Goal: Check status: Check status

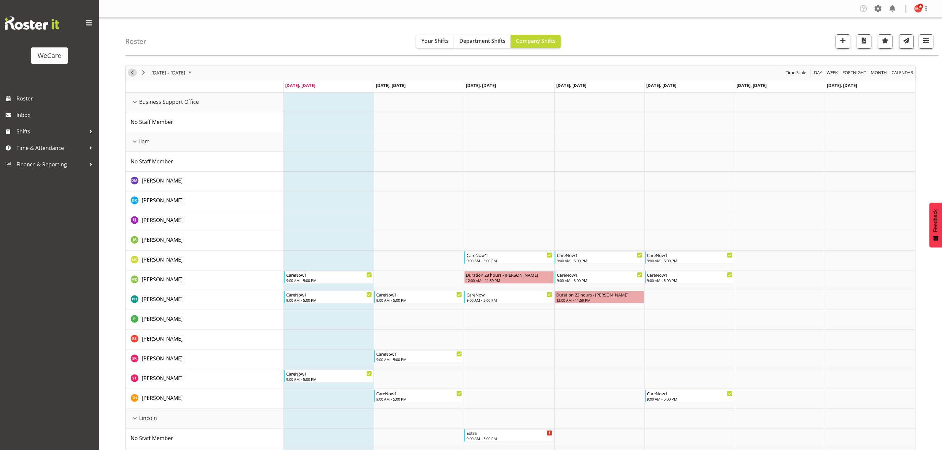
click at [132, 74] on span "Previous" at bounding box center [132, 73] width 8 height 8
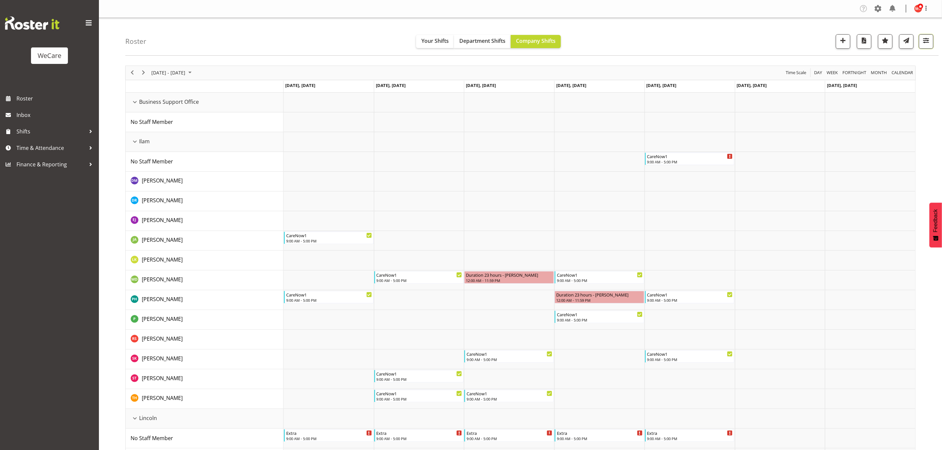
click at [923, 43] on span "button" at bounding box center [925, 40] width 9 height 9
click at [880, 85] on span "1 Departments" at bounding box center [886, 81] width 42 height 8
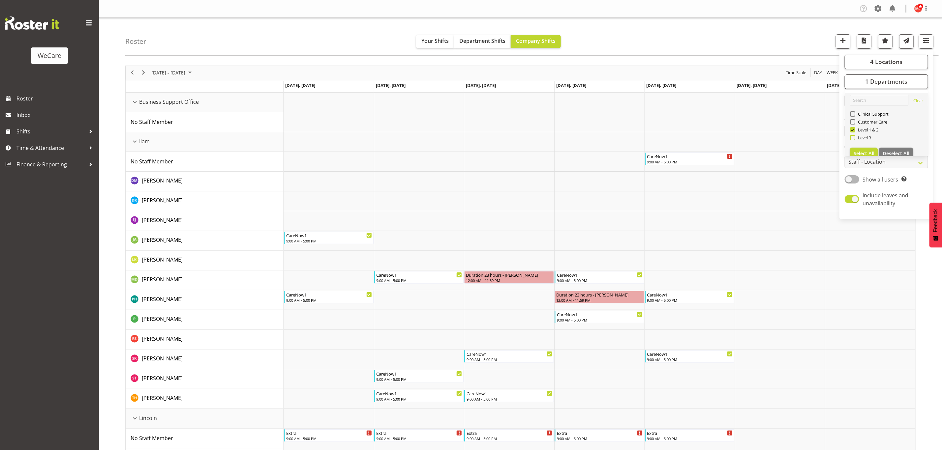
click at [853, 135] on span at bounding box center [852, 137] width 5 height 5
click at [853, 135] on input "Level 3" at bounding box center [852, 137] width 4 height 4
checkbox input "true"
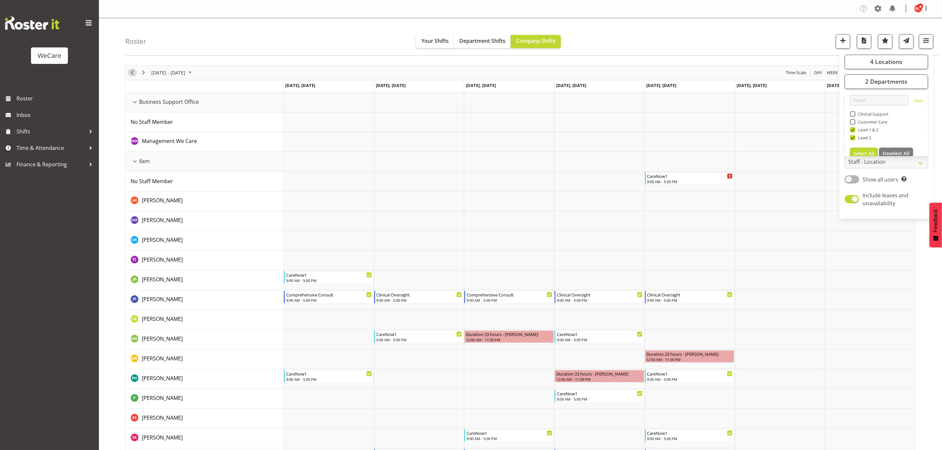
click at [131, 73] on span "Previous" at bounding box center [132, 73] width 8 height 8
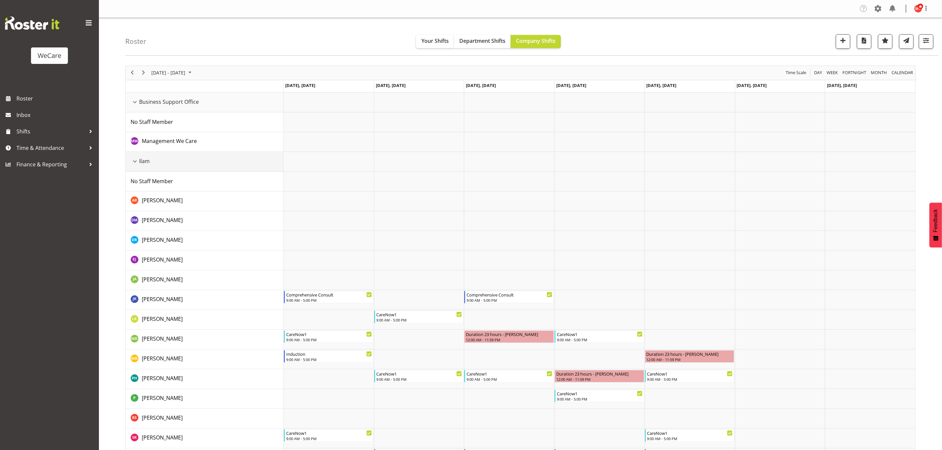
click at [135, 159] on div "Ilam resource" at bounding box center [135, 161] width 9 height 9
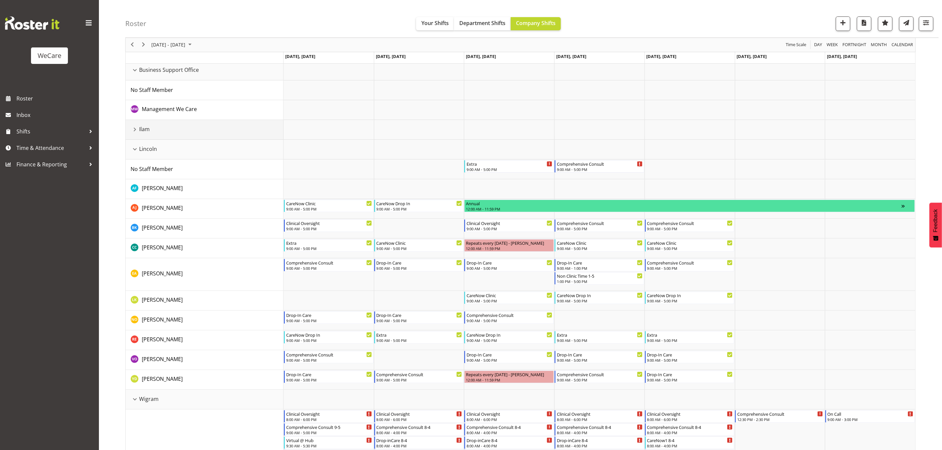
scroll to position [49, 0]
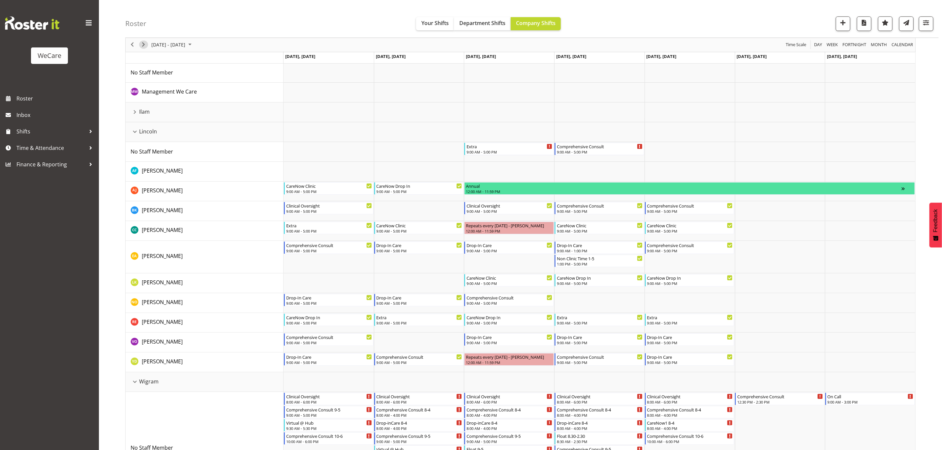
click at [146, 44] on span "Next" at bounding box center [143, 45] width 8 height 8
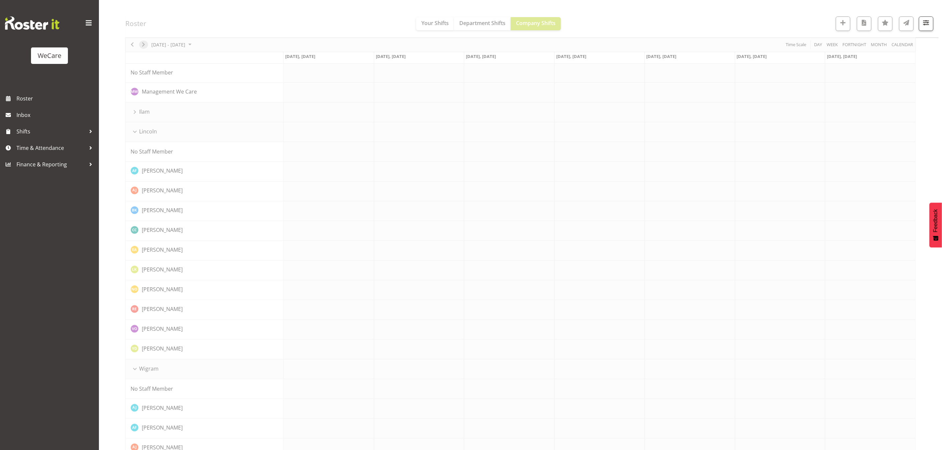
scroll to position [0, 0]
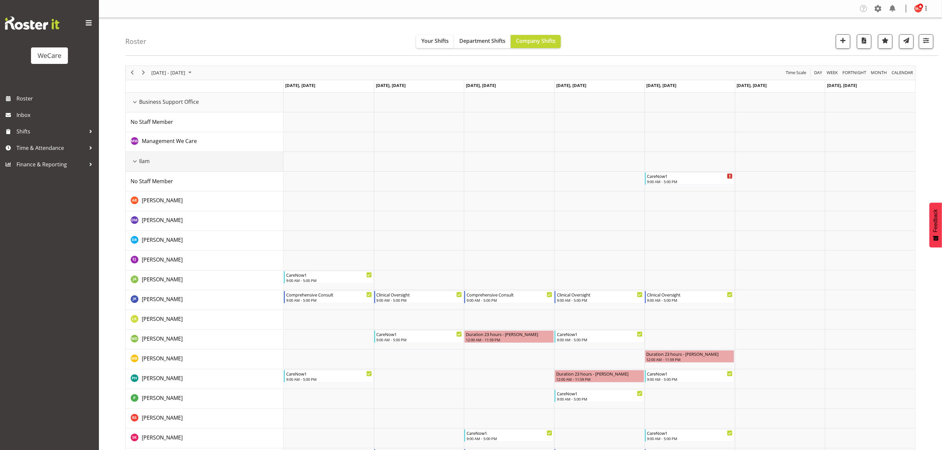
click at [133, 162] on div "Ilam resource" at bounding box center [135, 161] width 9 height 9
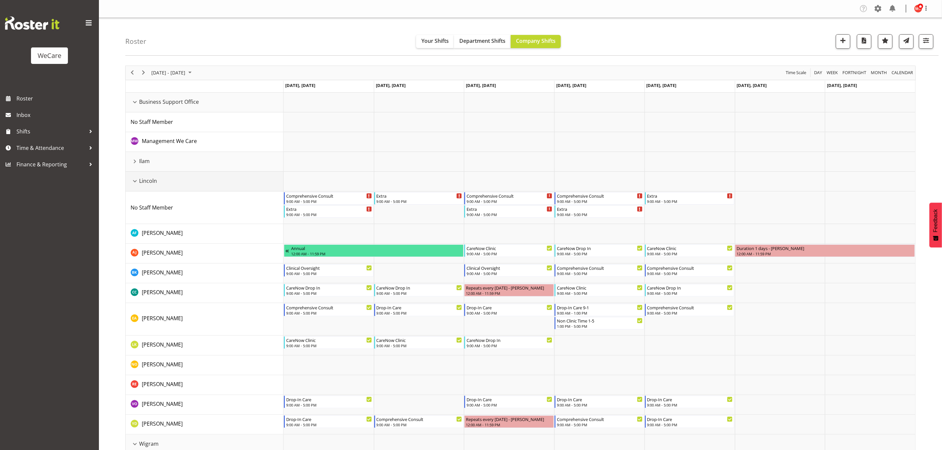
click at [138, 181] on div "Lincoln resource" at bounding box center [135, 181] width 9 height 9
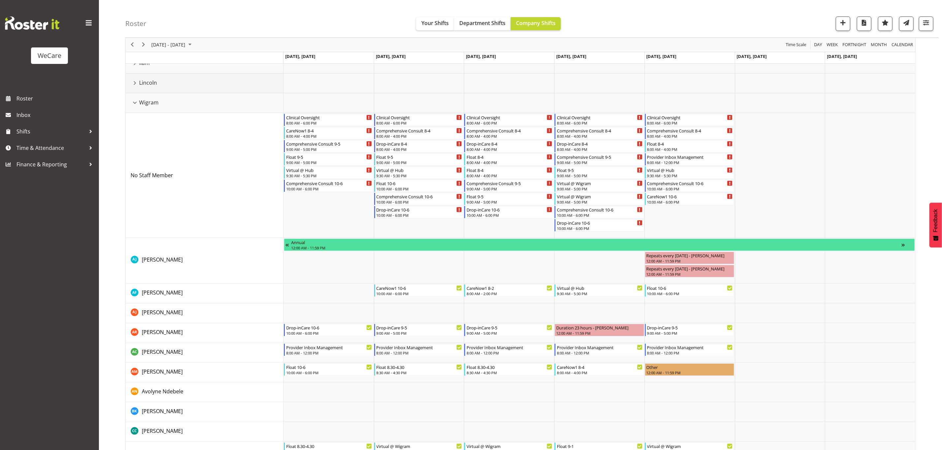
scroll to position [99, 0]
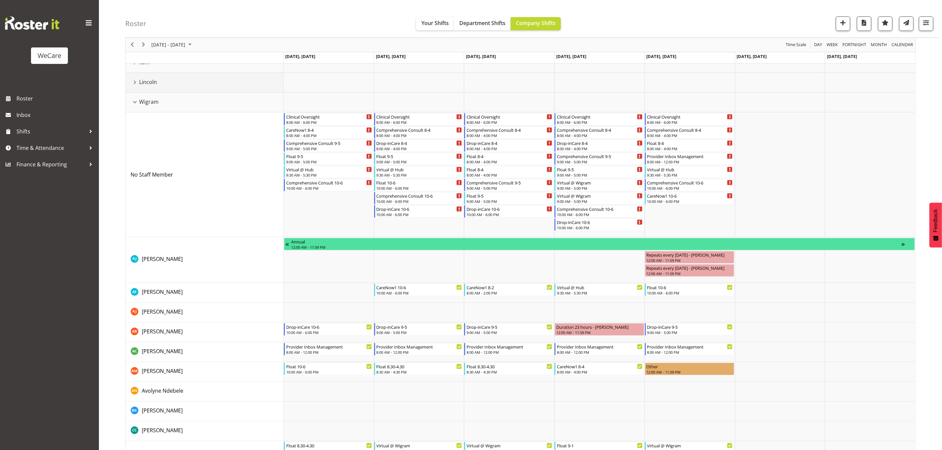
drag, startPoint x: 136, startPoint y: 83, endPoint x: 153, endPoint y: 103, distance: 25.8
click at [137, 83] on div "Lincoln resource" at bounding box center [135, 82] width 9 height 9
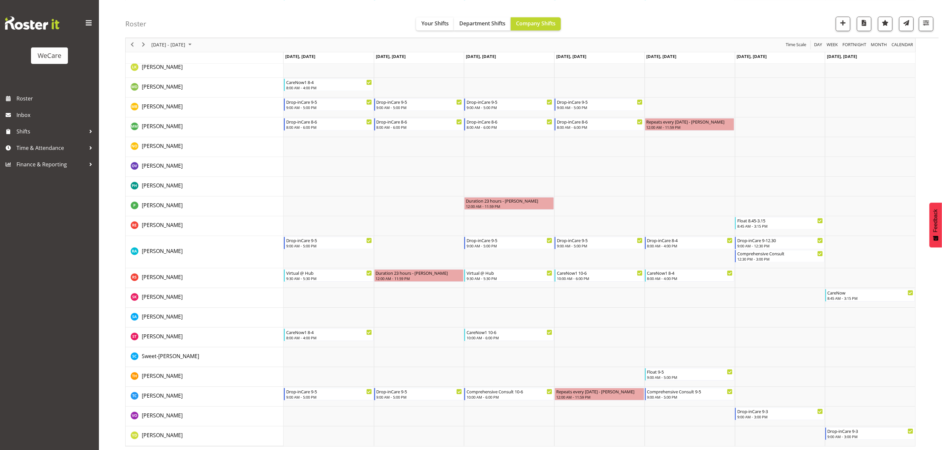
scroll to position [898, 0]
